Goal: Entertainment & Leisure: Consume media (video, audio)

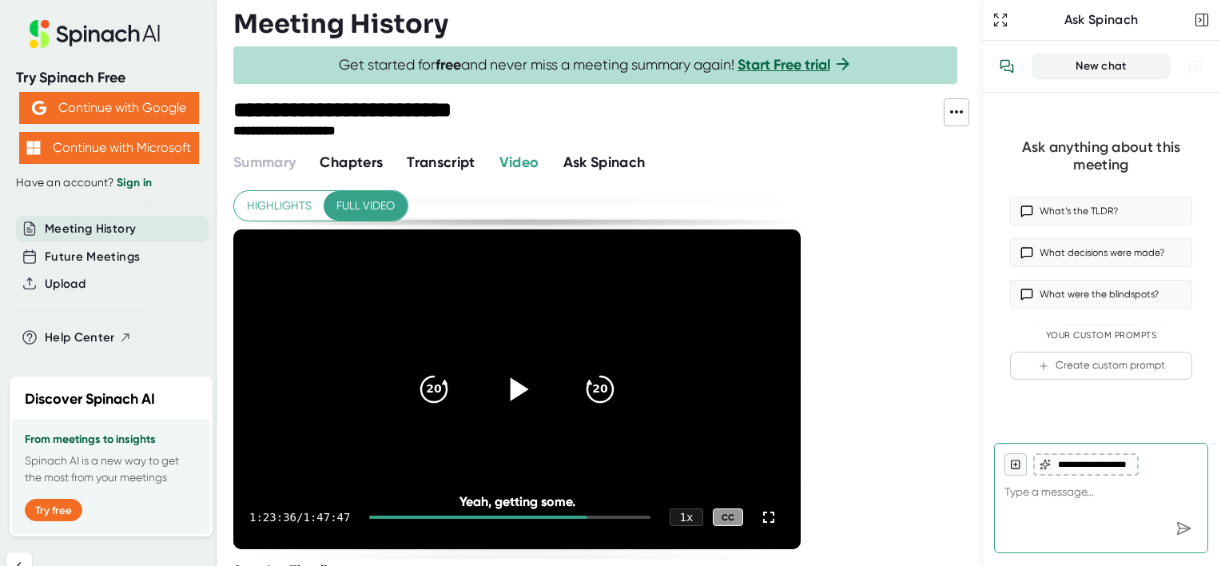
click at [511, 382] on icon at bounding box center [520, 388] width 18 height 23
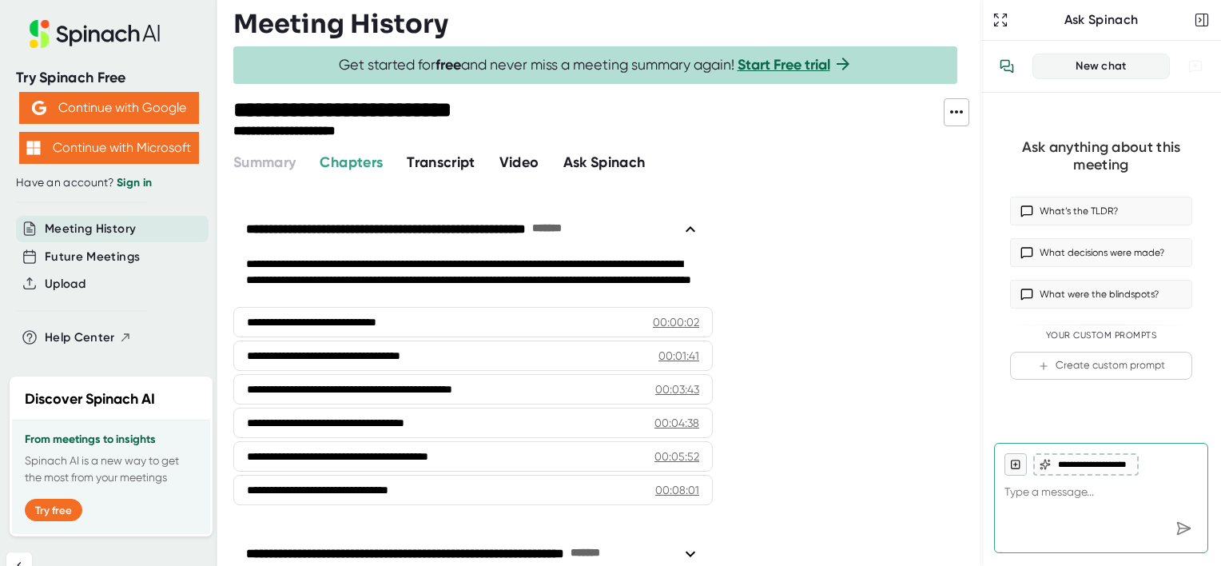
click at [520, 163] on span "Video" at bounding box center [519, 162] width 40 height 18
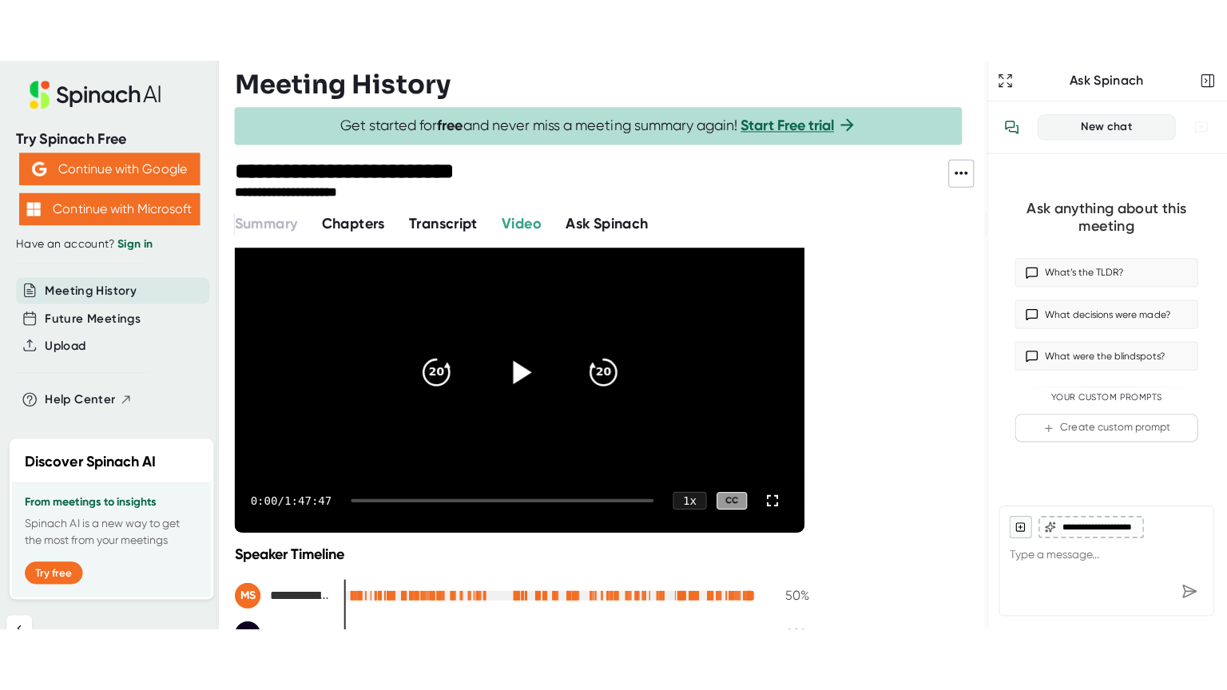
scroll to position [80, 0]
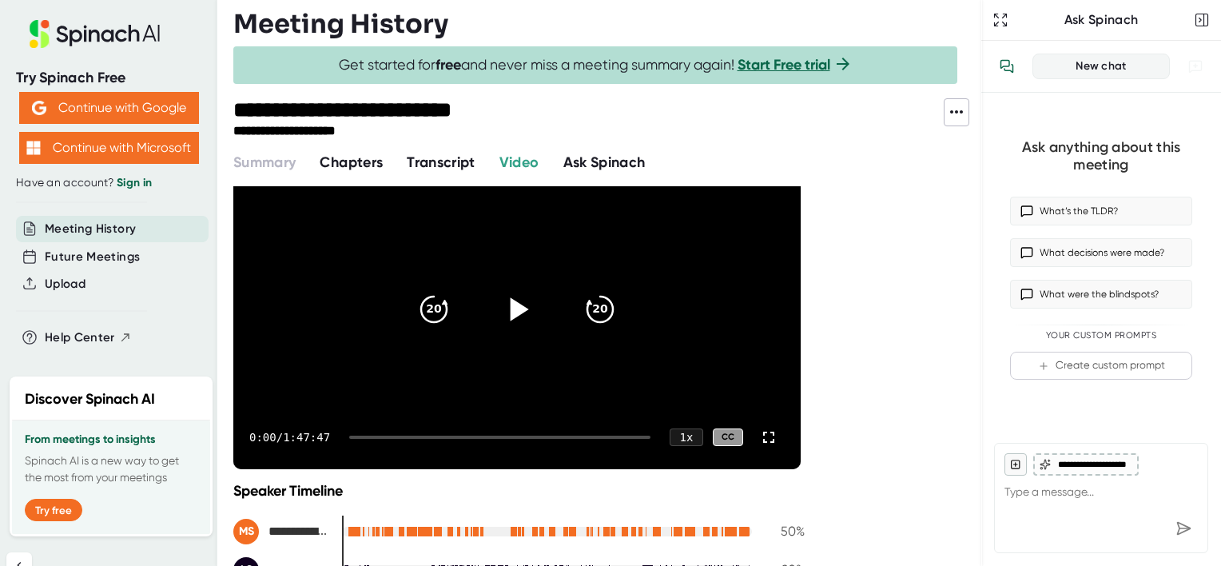
click at [521, 310] on icon at bounding box center [520, 308] width 18 height 23
click at [548, 437] on div at bounding box center [499, 436] width 301 height 3
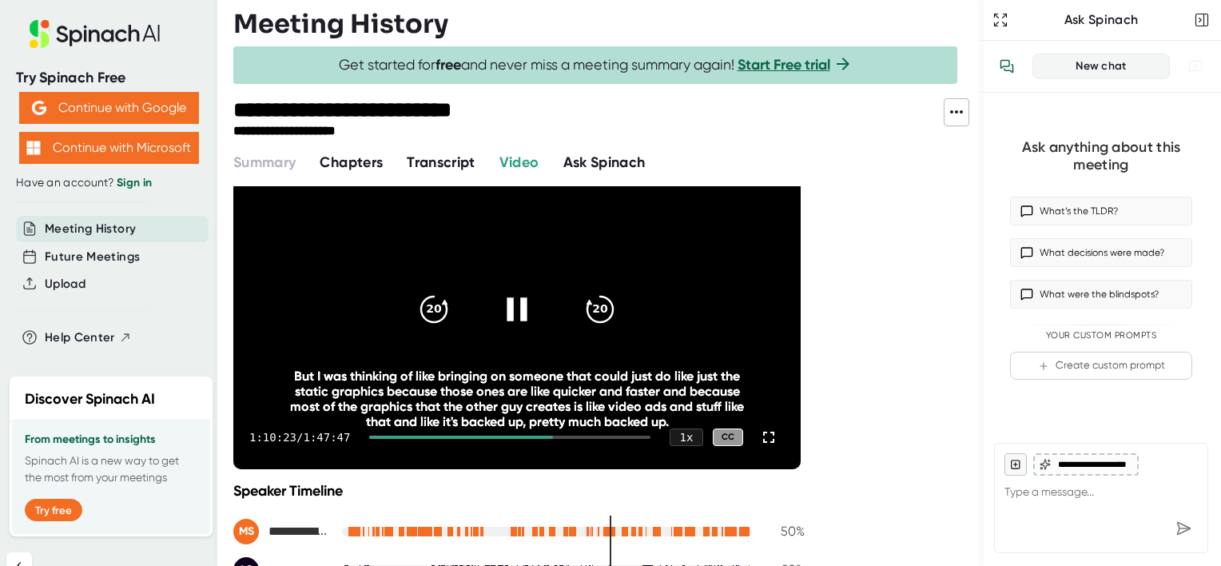
click at [559, 435] on div at bounding box center [509, 436] width 281 height 3
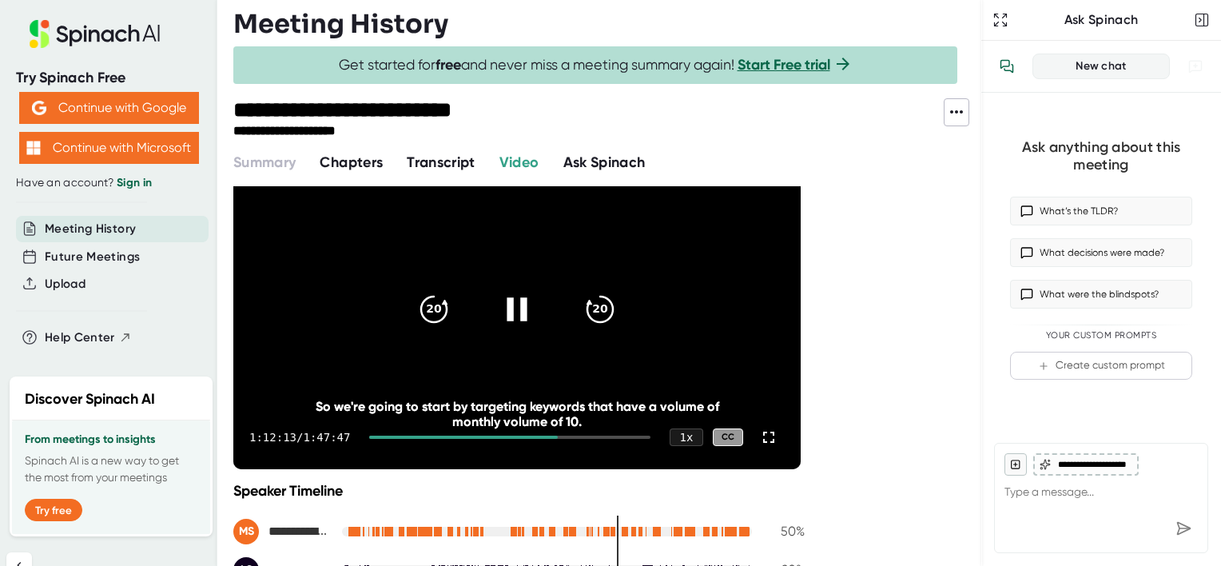
click at [572, 435] on div at bounding box center [509, 436] width 281 height 3
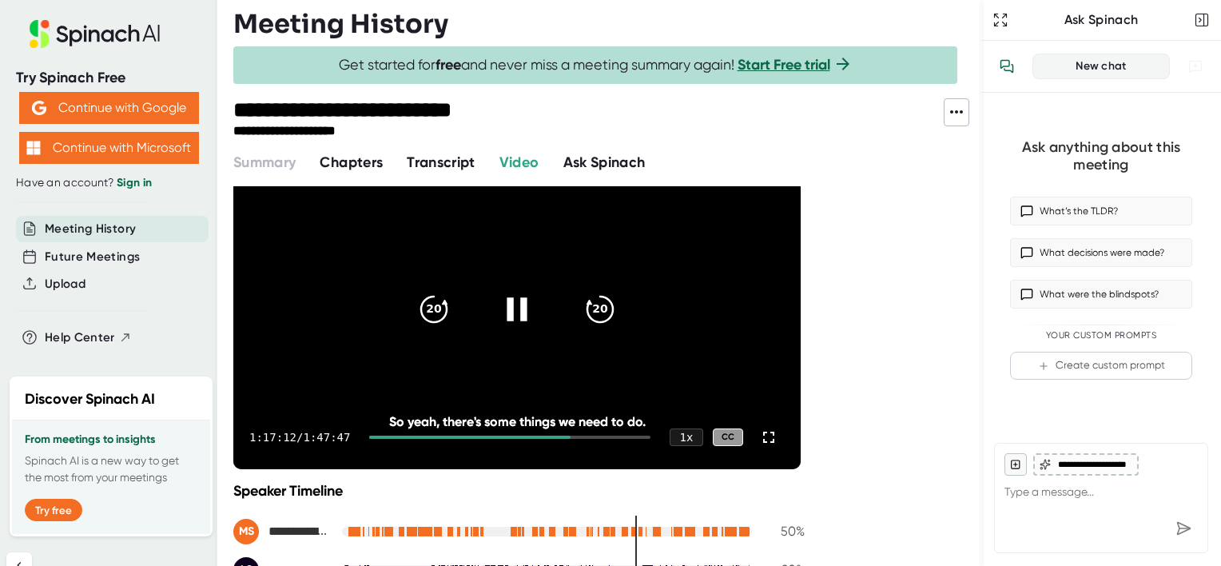
click at [586, 435] on div at bounding box center [509, 436] width 281 height 3
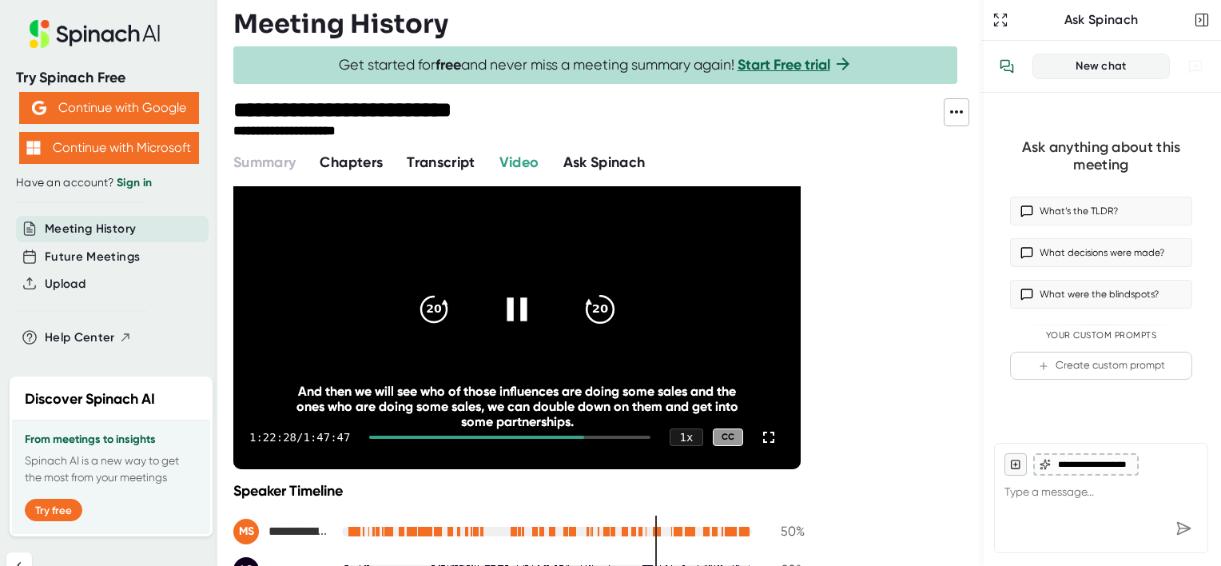
click at [598, 310] on icon "20" at bounding box center [600, 309] width 40 height 40
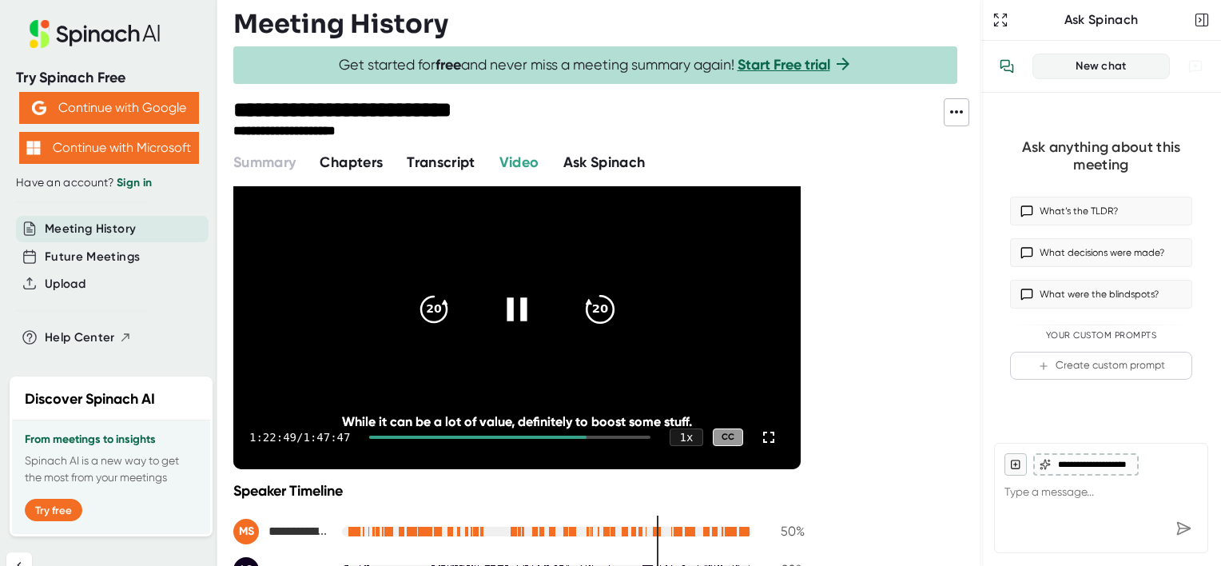
click at [598, 310] on icon "20" at bounding box center [600, 309] width 40 height 40
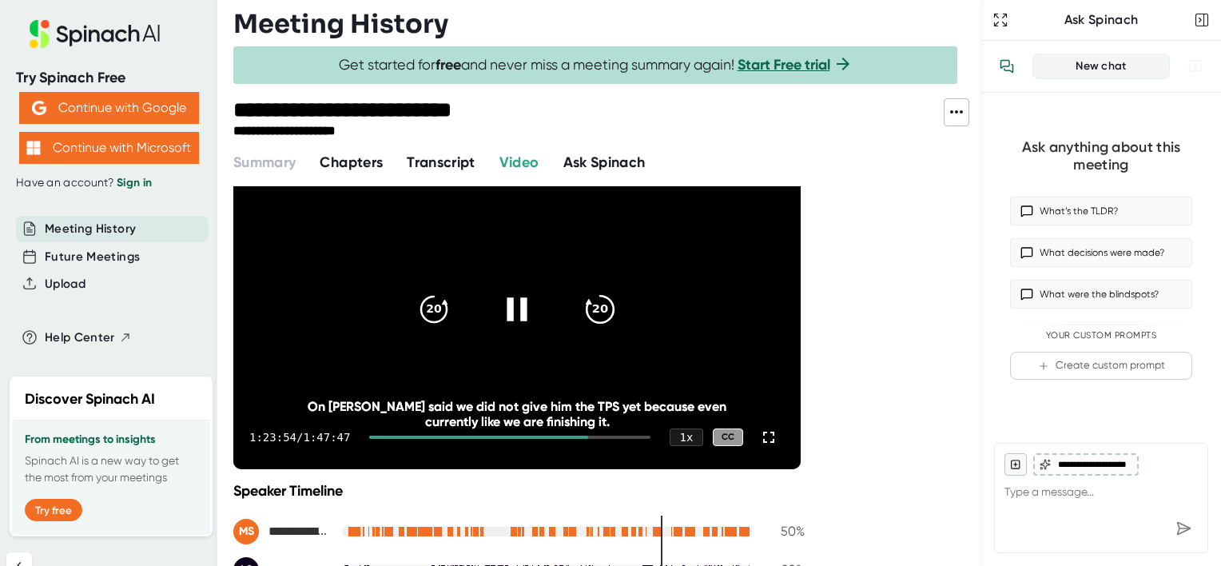
click at [594, 300] on icon "20" at bounding box center [600, 309] width 40 height 40
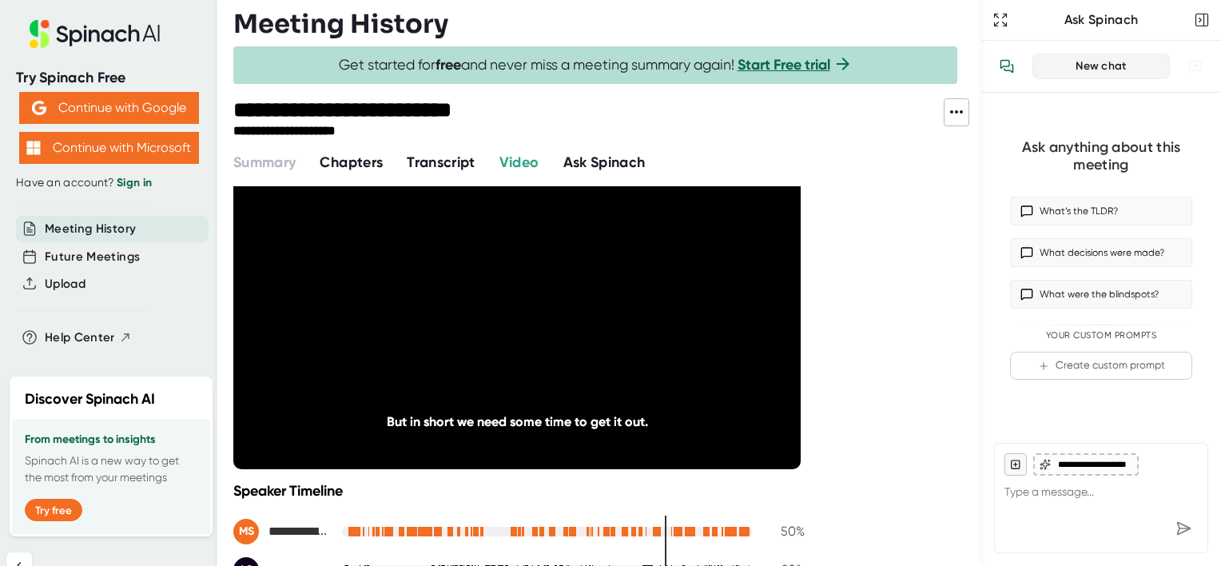
click at [594, 300] on icon "20" at bounding box center [600, 309] width 40 height 40
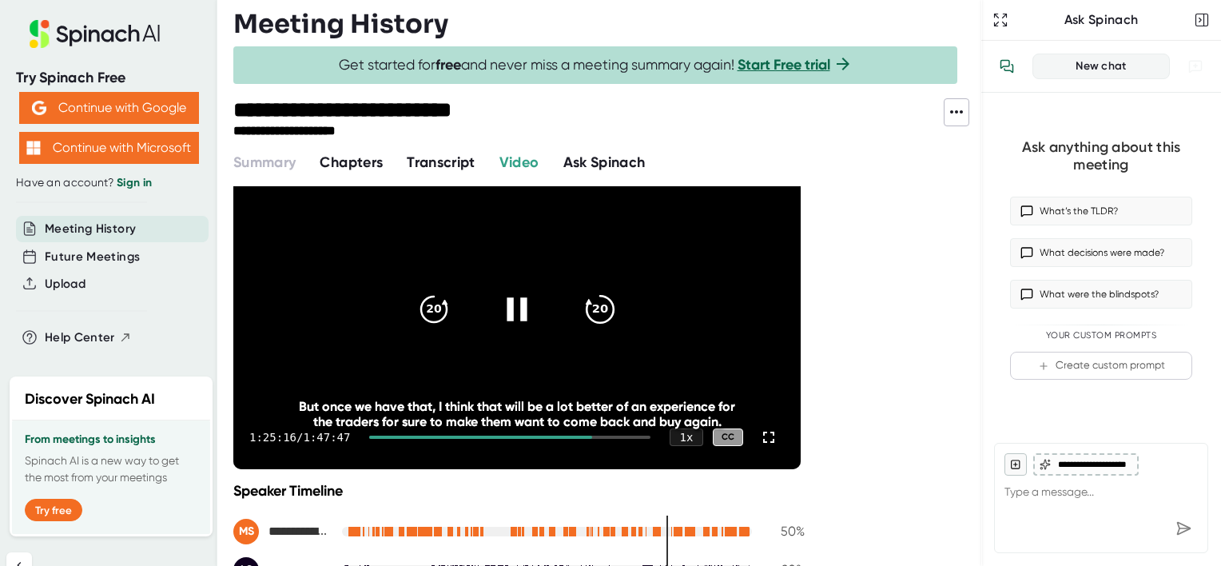
click at [593, 309] on icon "20" at bounding box center [600, 309] width 40 height 40
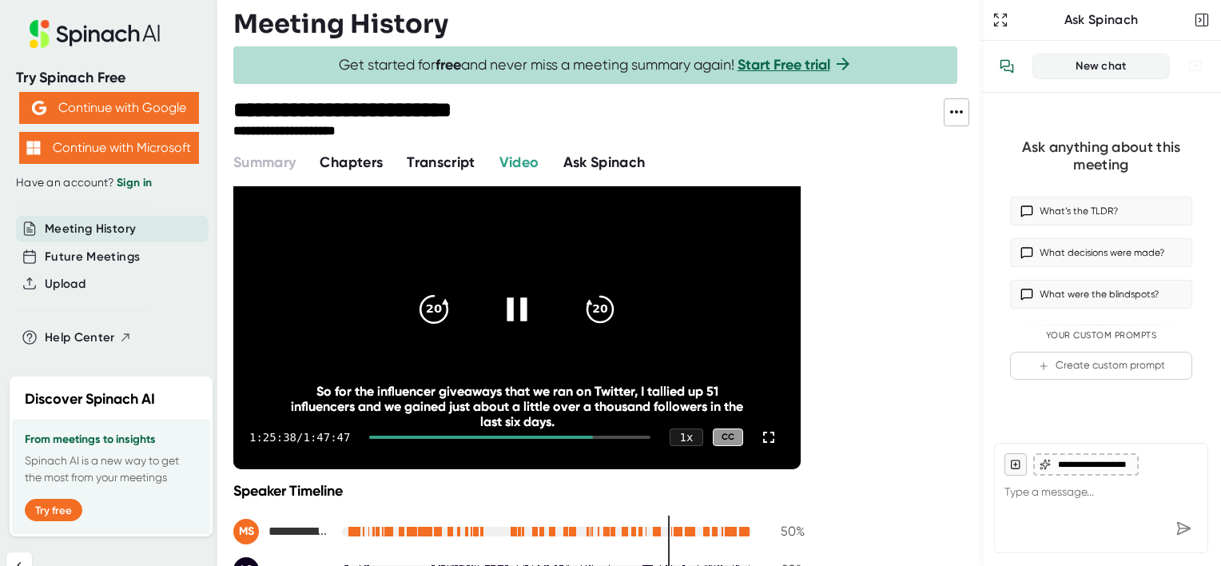
click at [423, 307] on icon "20" at bounding box center [434, 309] width 40 height 40
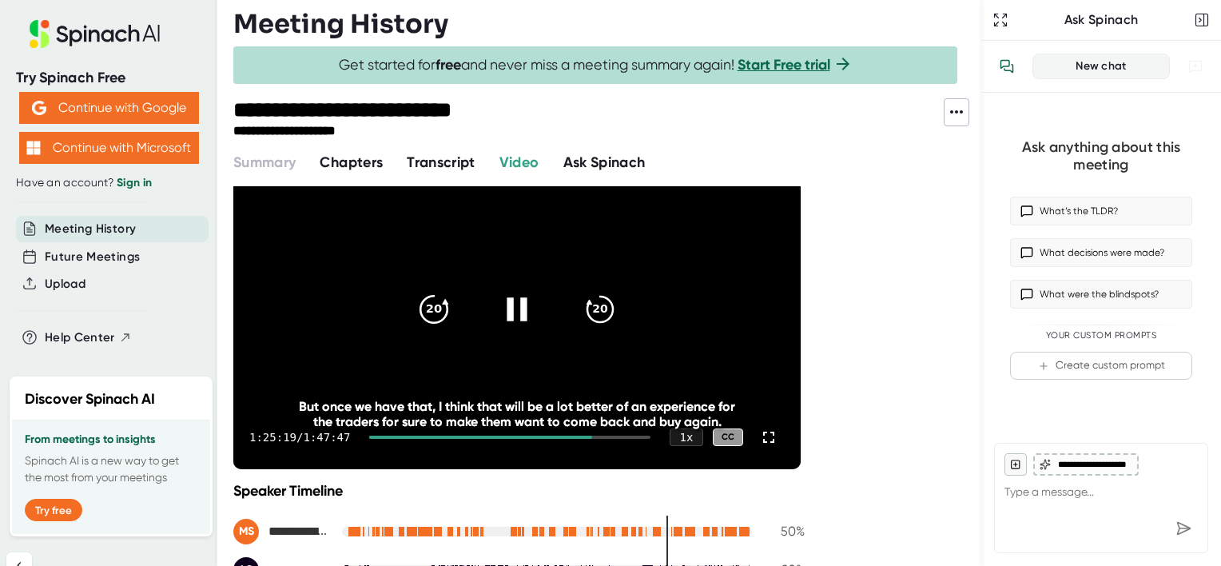
click at [423, 307] on icon "20" at bounding box center [434, 309] width 40 height 40
click at [770, 435] on icon at bounding box center [768, 436] width 19 height 19
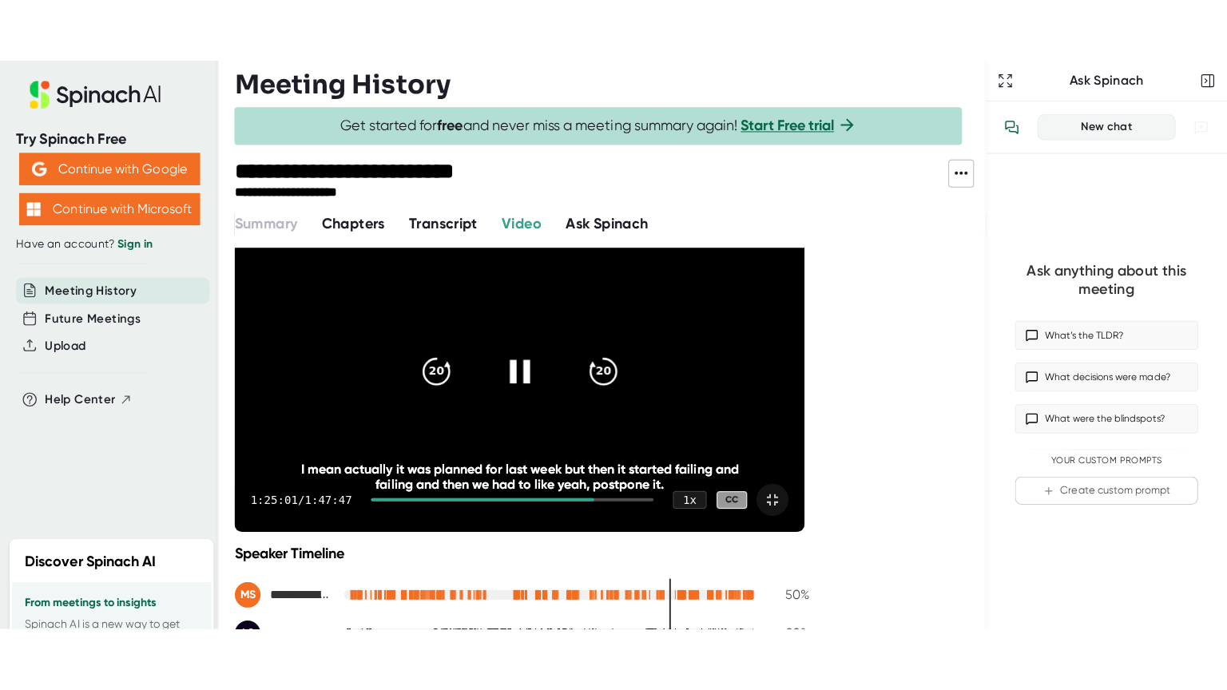
scroll to position [0, 0]
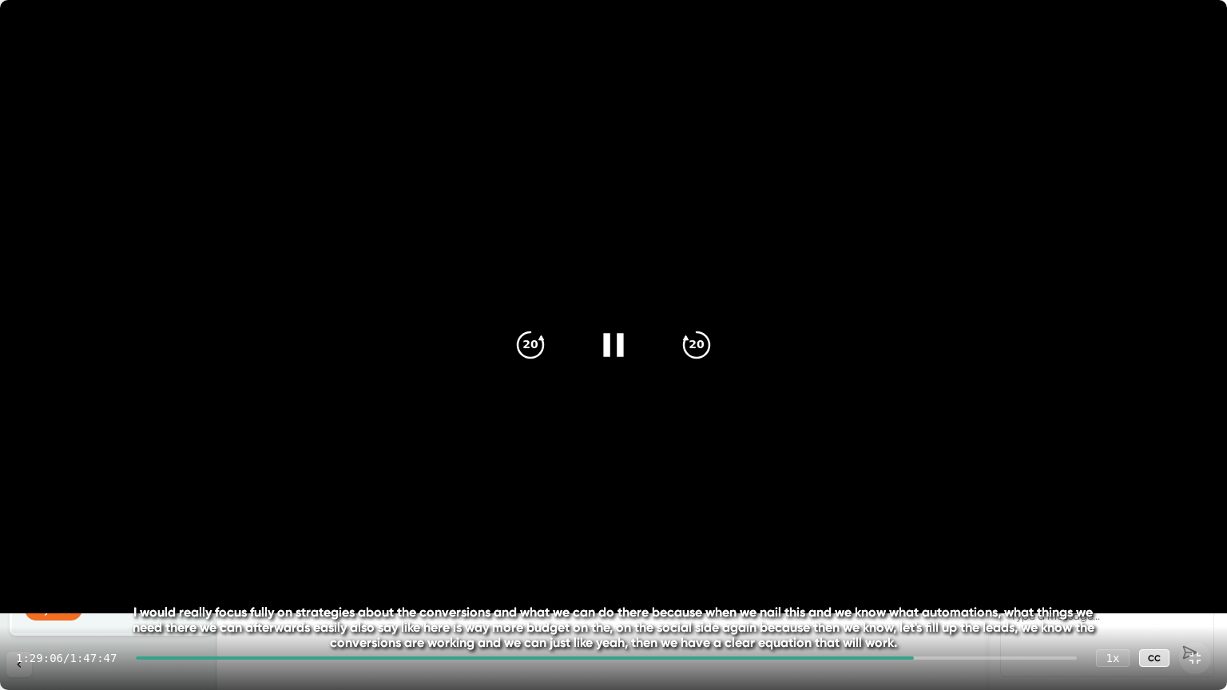
click at [598, 339] on icon at bounding box center [614, 345] width 40 height 40
click at [612, 352] on icon at bounding box center [616, 344] width 18 height 23
click at [520, 336] on icon "20" at bounding box center [531, 345] width 40 height 40
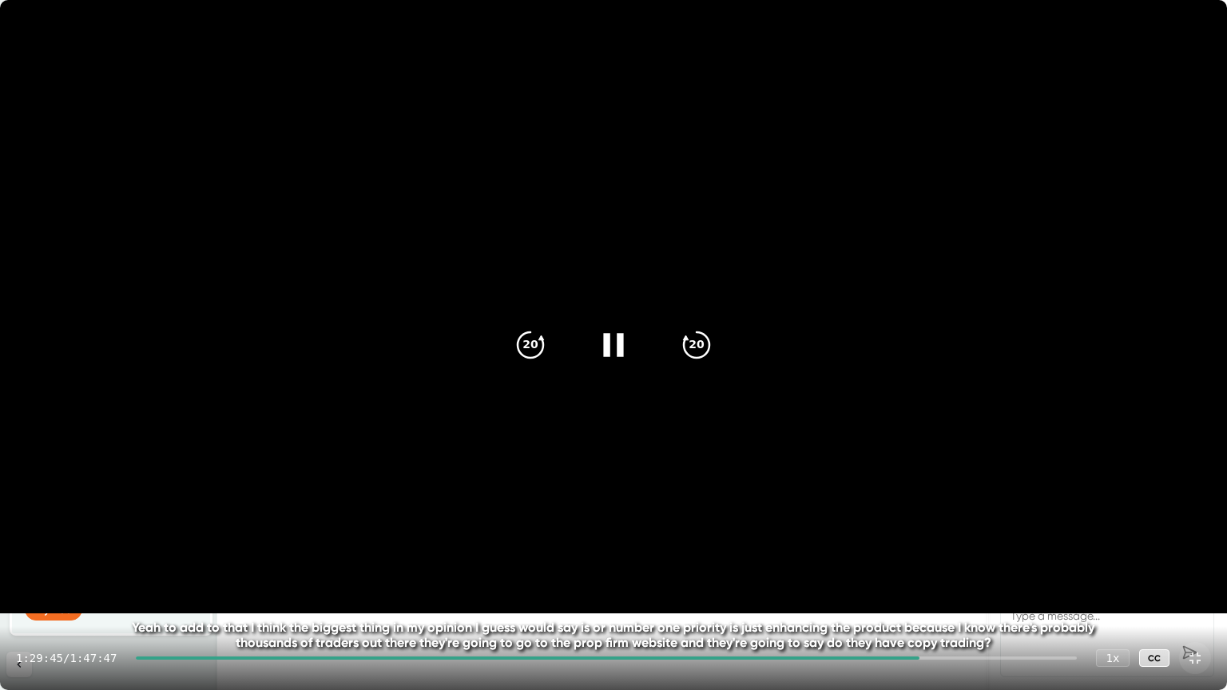
click at [611, 341] on icon at bounding box center [614, 345] width 40 height 40
click at [607, 358] on icon at bounding box center [614, 345] width 40 height 40
click at [515, 352] on icon "20" at bounding box center [531, 345] width 40 height 40
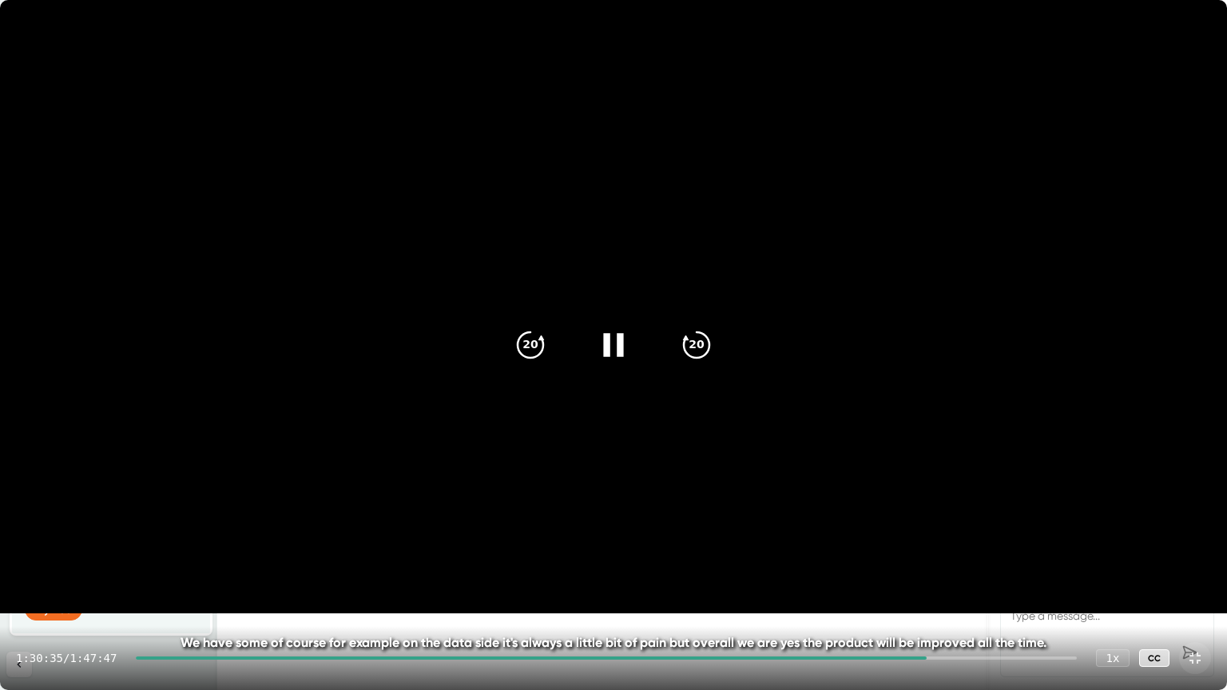
click at [620, 340] on icon at bounding box center [613, 344] width 20 height 23
click at [580, 353] on div "20 20" at bounding box center [614, 345] width 230 height 64
click at [609, 349] on icon at bounding box center [616, 344] width 18 height 23
click at [518, 343] on icon "20" at bounding box center [531, 345] width 40 height 40
click at [518, 343] on icon at bounding box center [530, 345] width 27 height 27
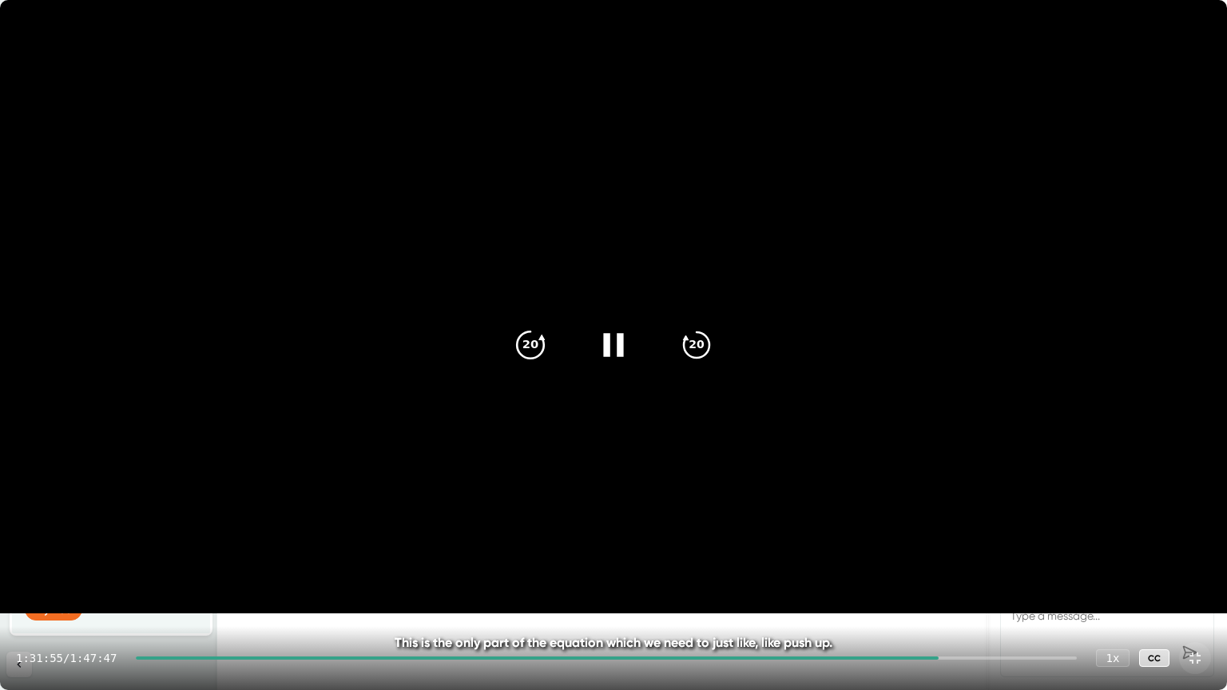
click at [528, 344] on icon "20" at bounding box center [531, 345] width 40 height 40
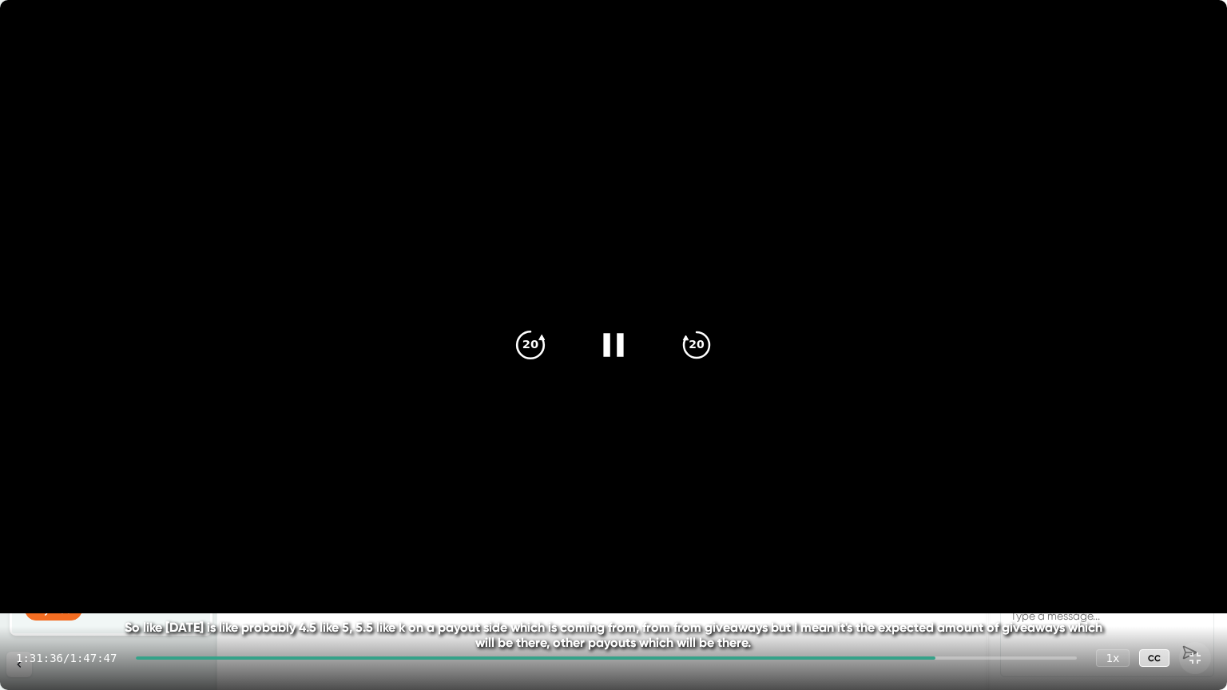
click at [528, 344] on icon "20" at bounding box center [531, 345] width 40 height 40
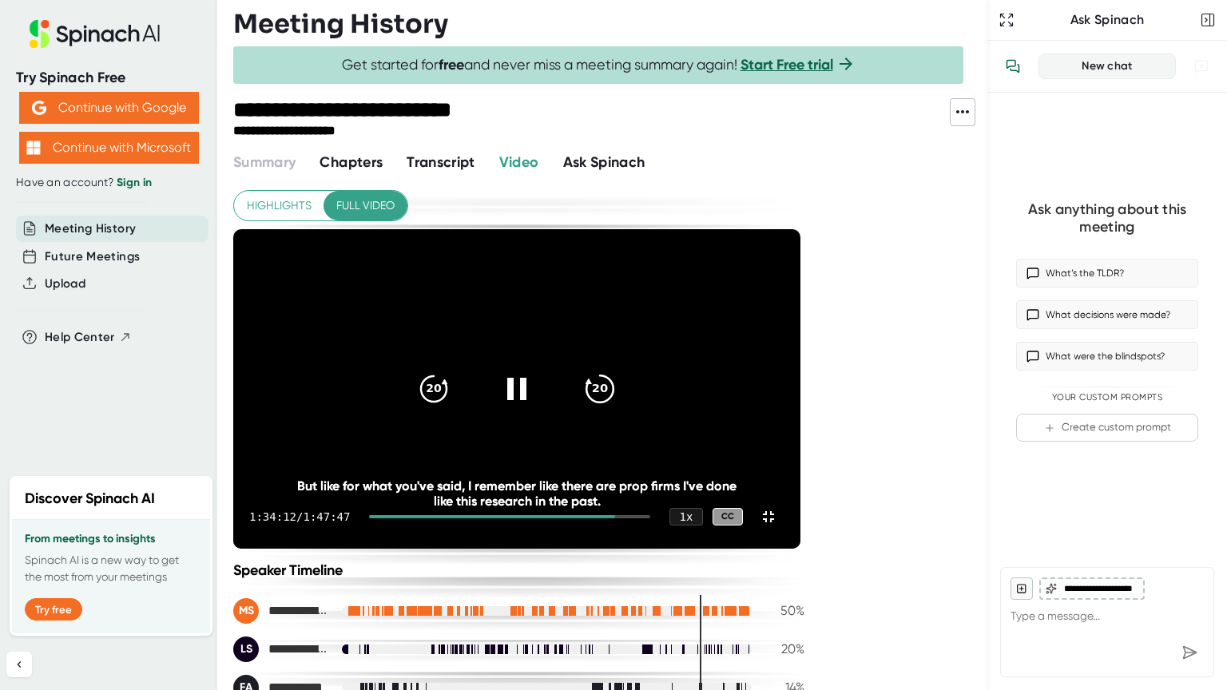
click at [620, 369] on icon "20" at bounding box center [600, 389] width 40 height 40
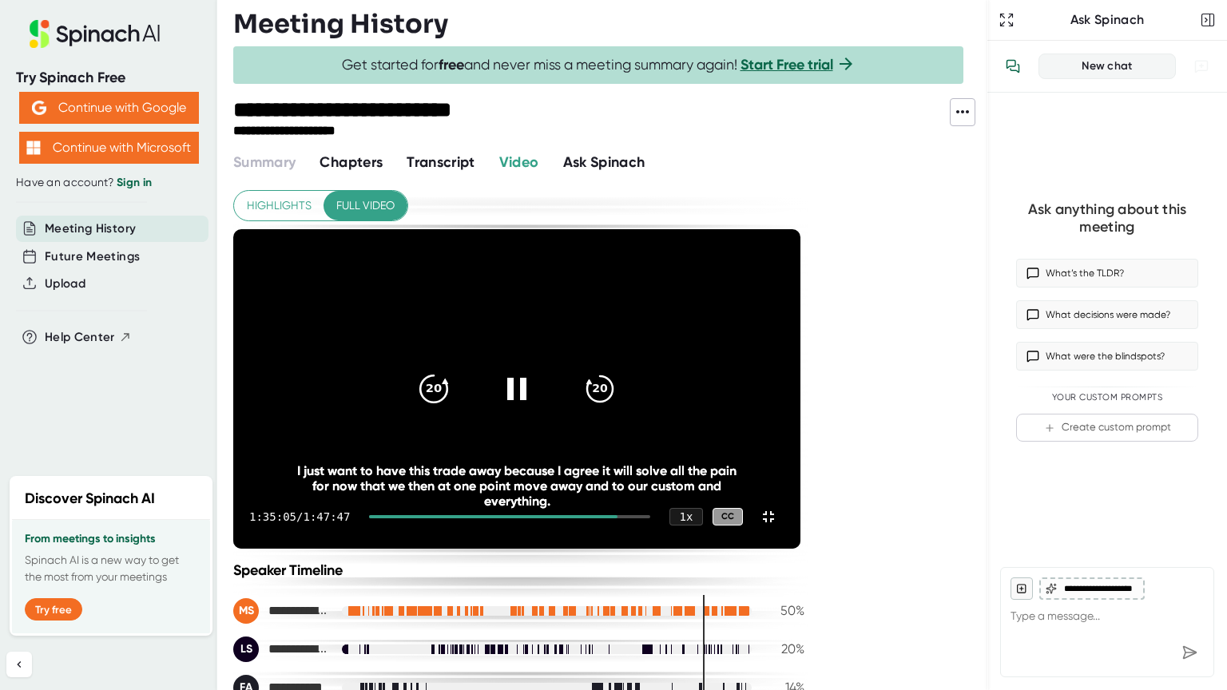
click at [454, 369] on icon "20" at bounding box center [434, 389] width 40 height 40
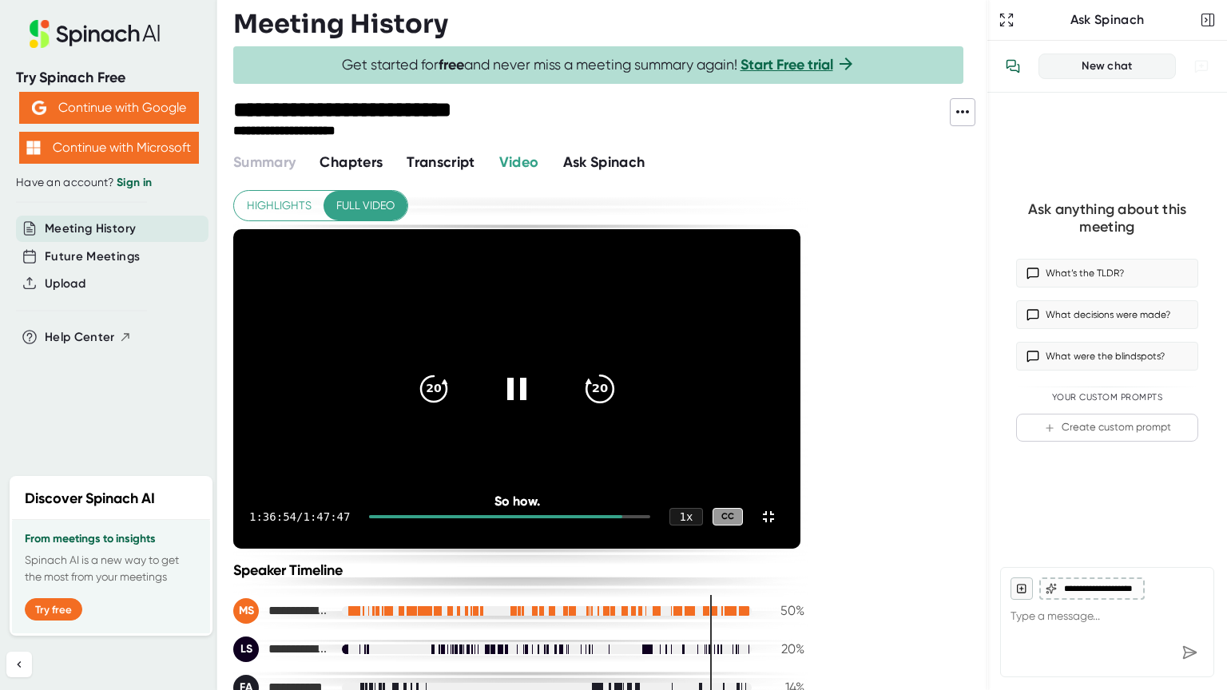
click at [620, 369] on icon "20" at bounding box center [600, 389] width 40 height 40
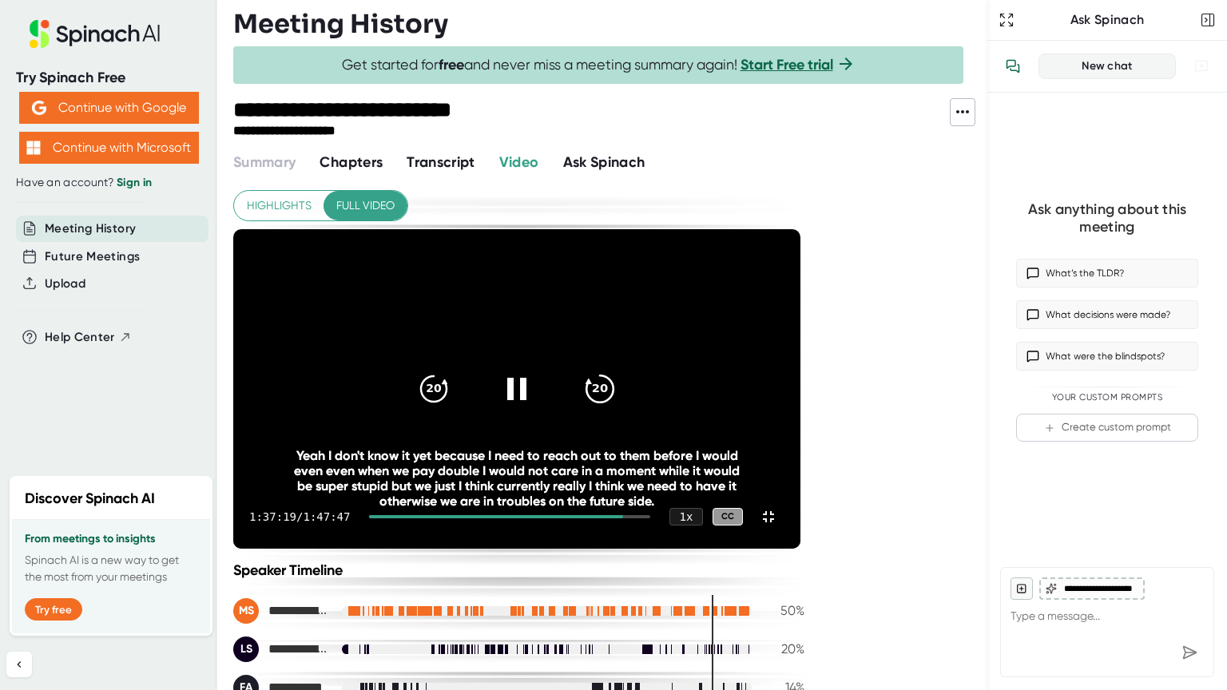
click at [620, 369] on icon "20" at bounding box center [600, 389] width 40 height 40
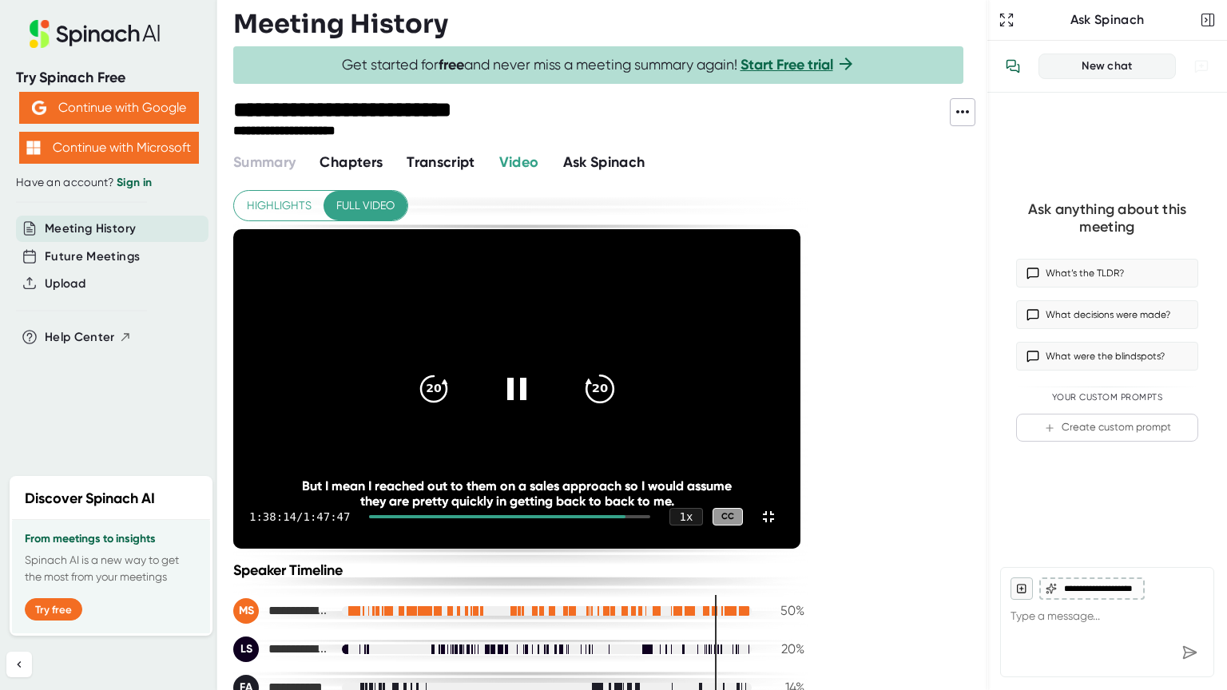
click at [620, 369] on icon "20" at bounding box center [600, 389] width 40 height 40
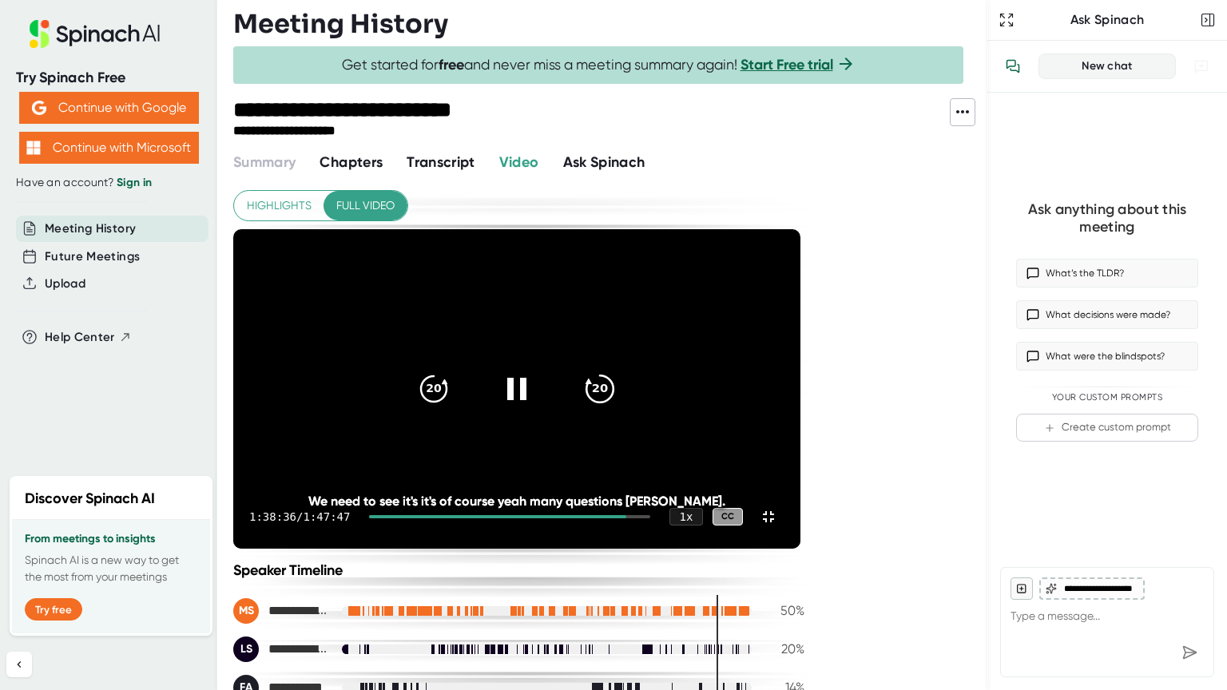
click at [620, 369] on icon "20" at bounding box center [600, 389] width 40 height 40
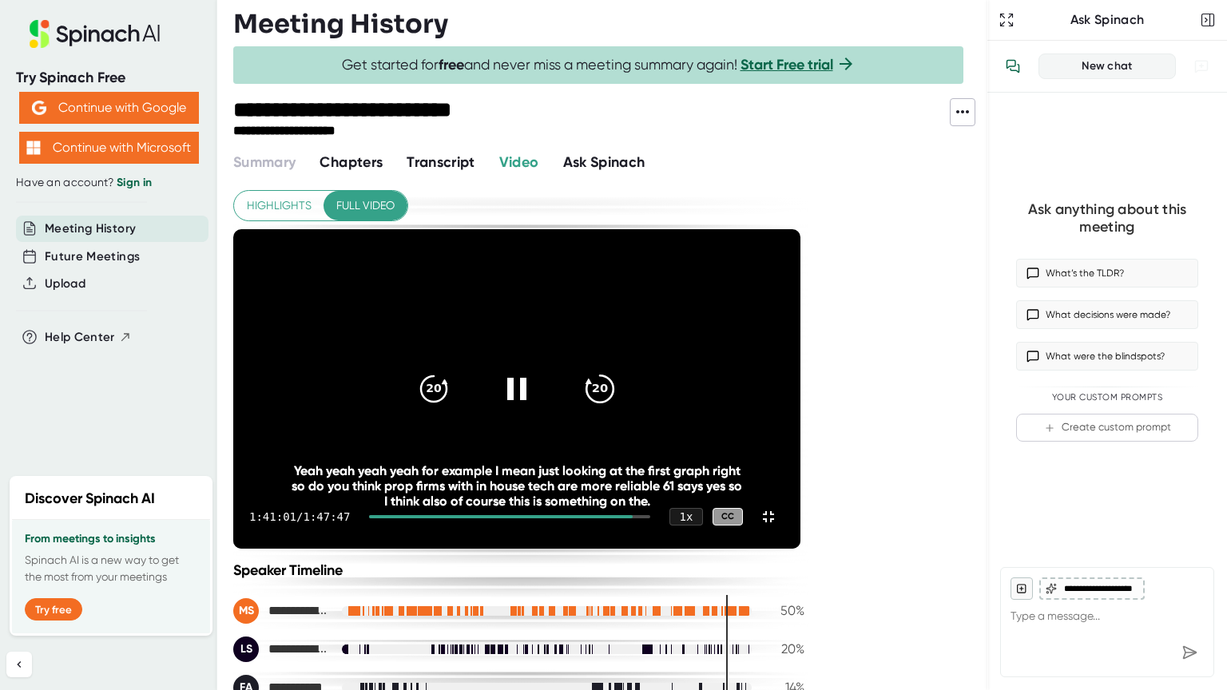
click at [620, 369] on icon "20" at bounding box center [600, 389] width 40 height 40
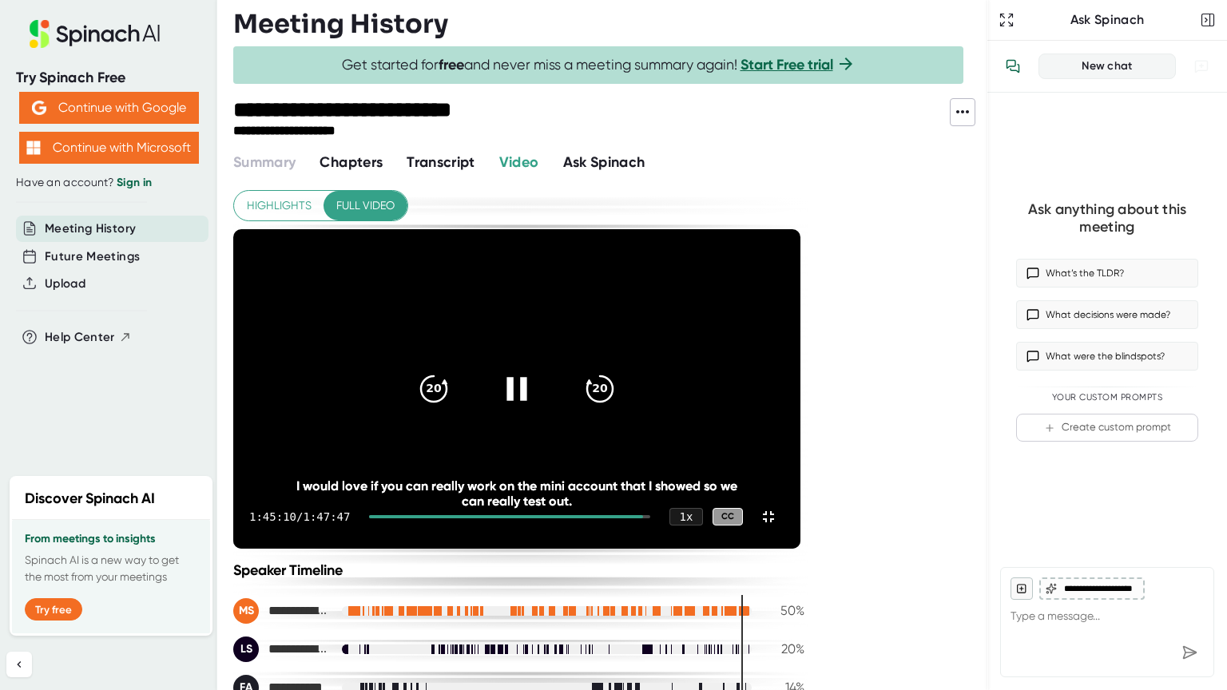
click at [537, 369] on icon at bounding box center [517, 389] width 40 height 40
click at [529, 377] on icon at bounding box center [520, 388] width 18 height 23
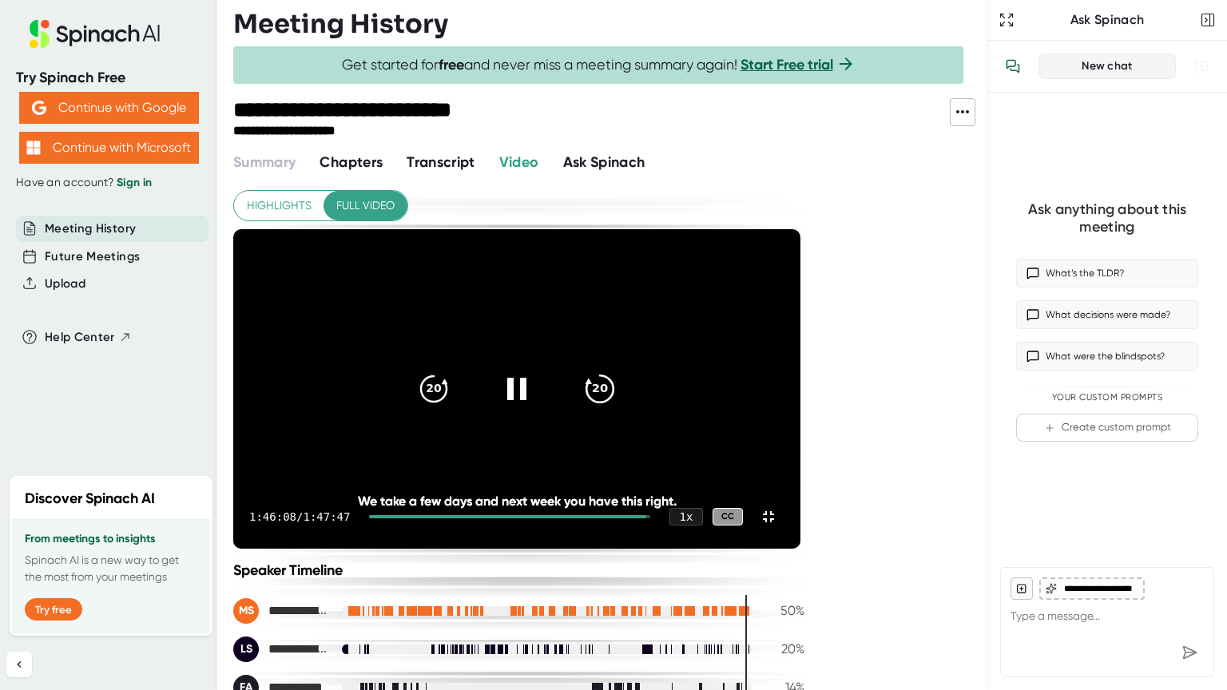
click at [620, 369] on icon "20" at bounding box center [600, 389] width 40 height 40
click at [778, 527] on icon at bounding box center [768, 516] width 19 height 19
